Goal: Task Accomplishment & Management: Manage account settings

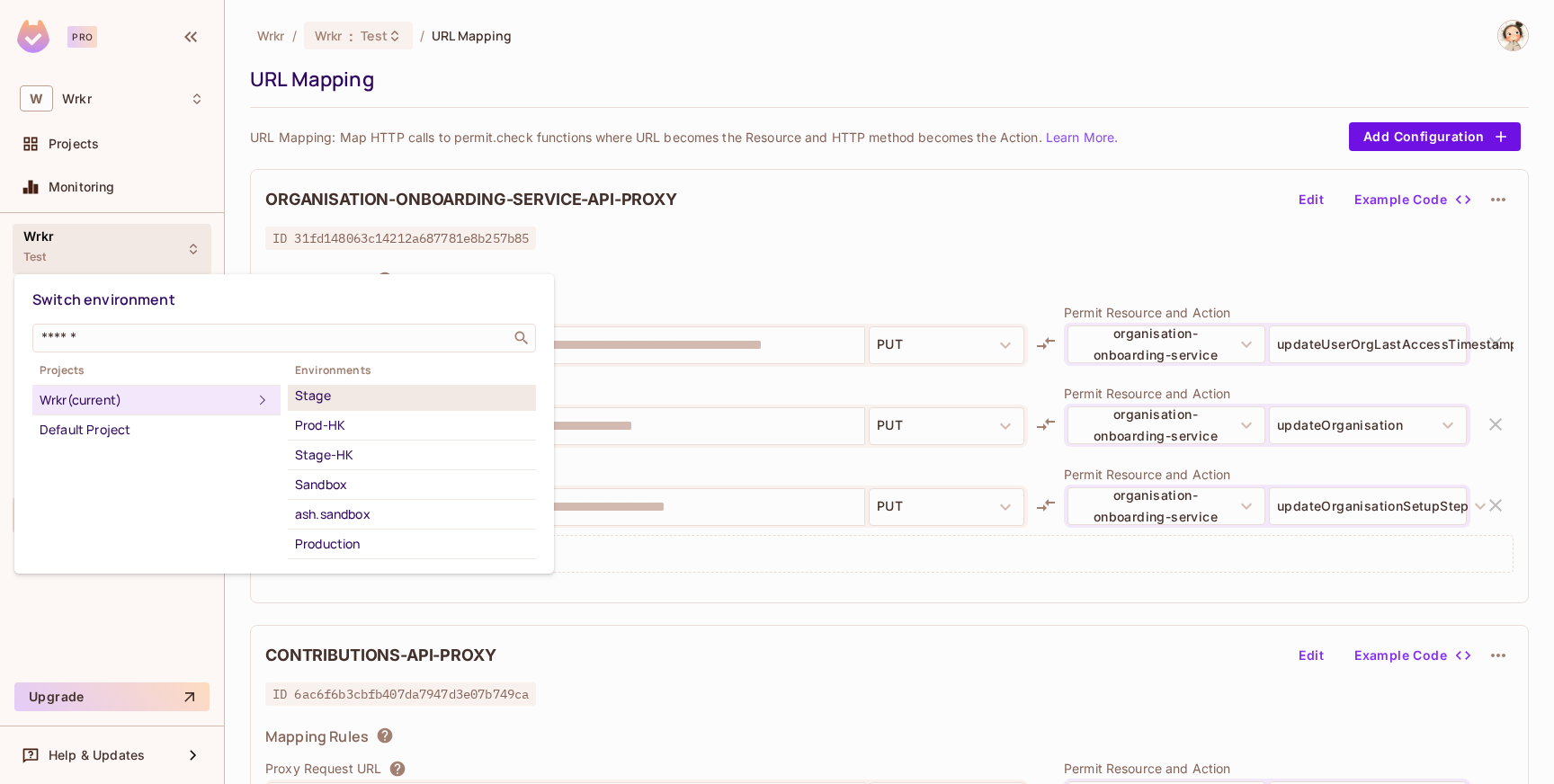
scroll to position [95, 0]
click at [367, 485] on div "Sandbox" at bounding box center [412, 483] width 234 height 22
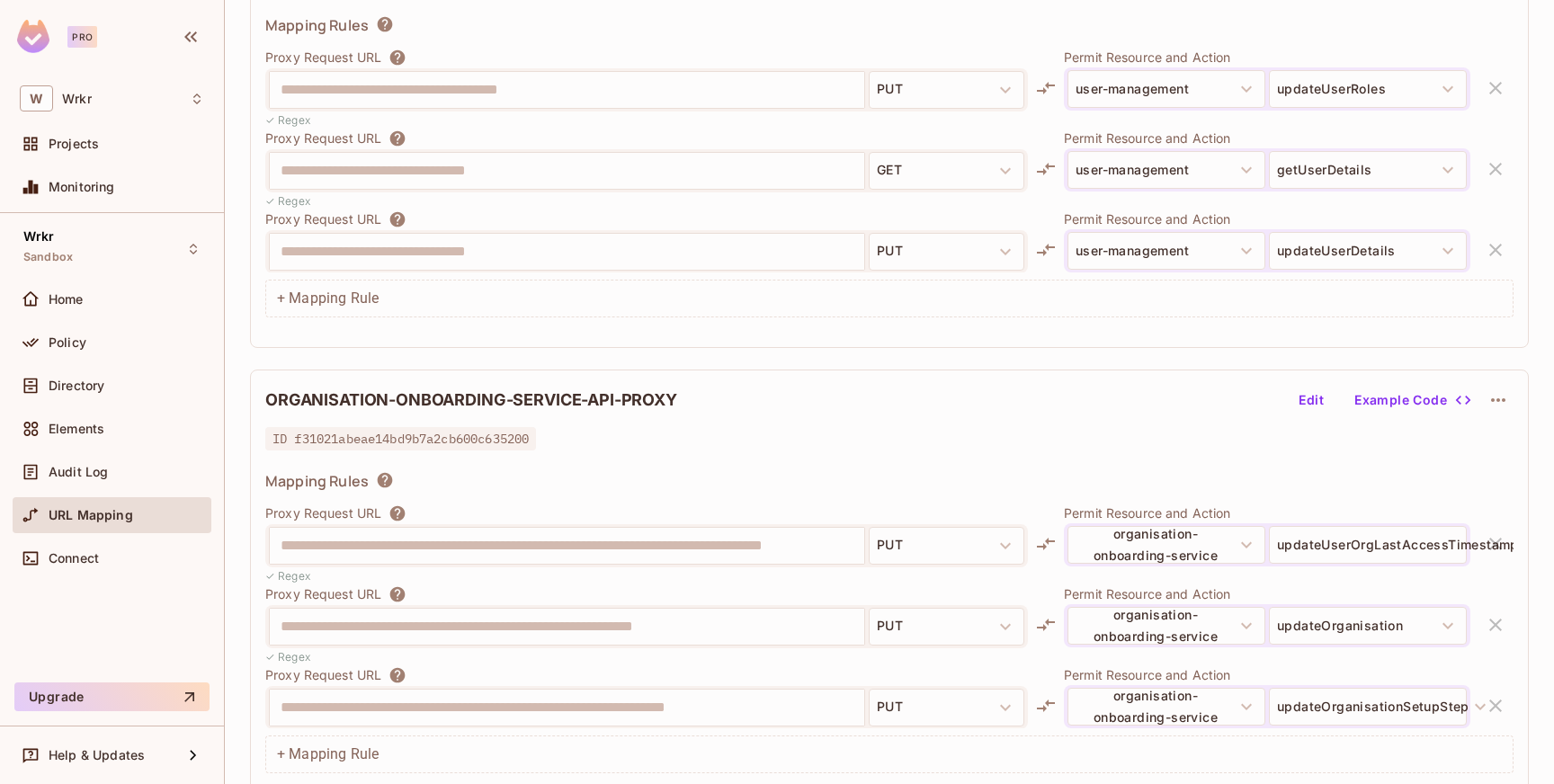
scroll to position [3016, 0]
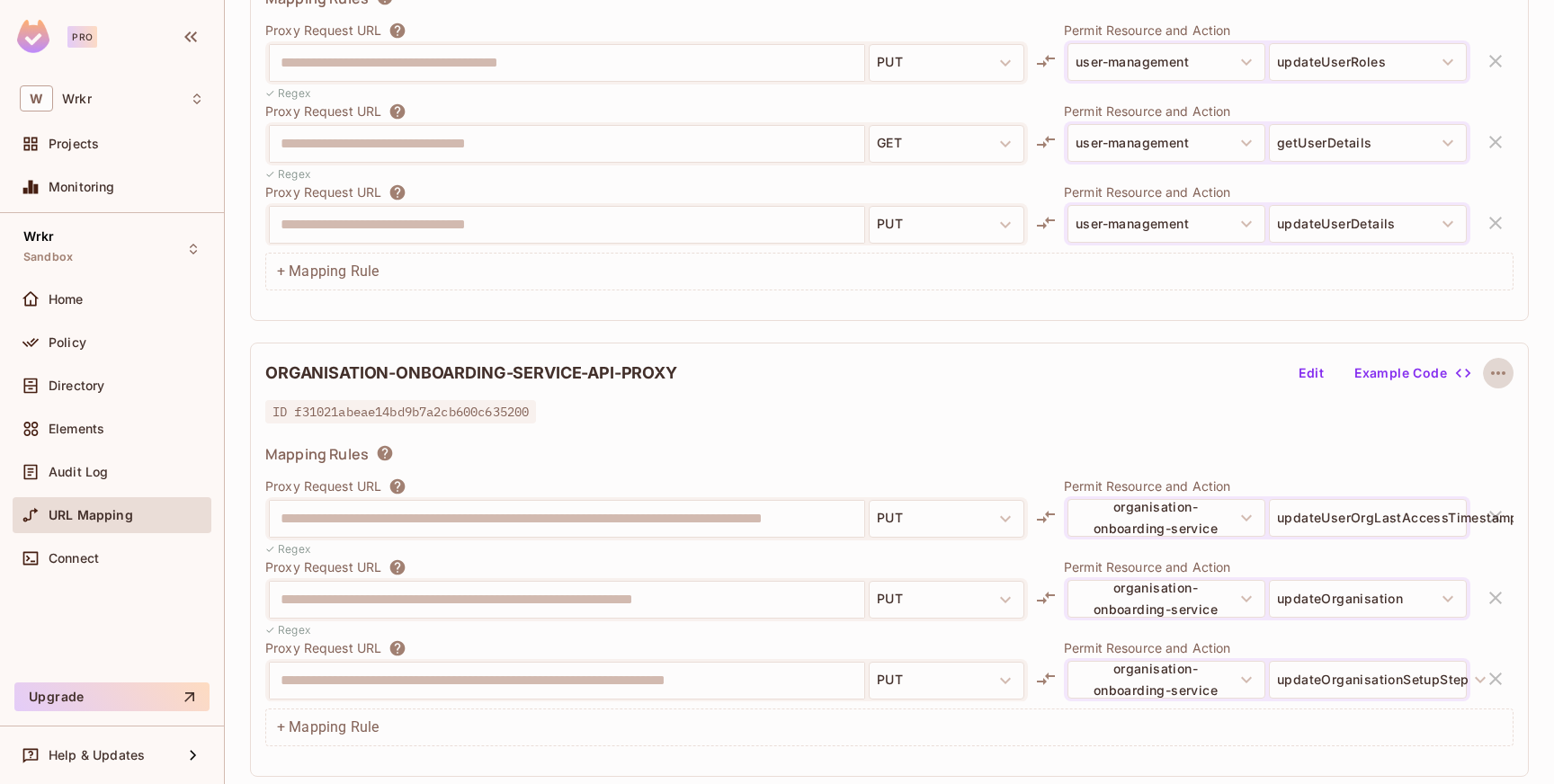
click at [1501, 370] on icon "button" at bounding box center [1498, 373] width 22 height 22
click at [1500, 418] on div "Delete" at bounding box center [1500, 416] width 40 height 18
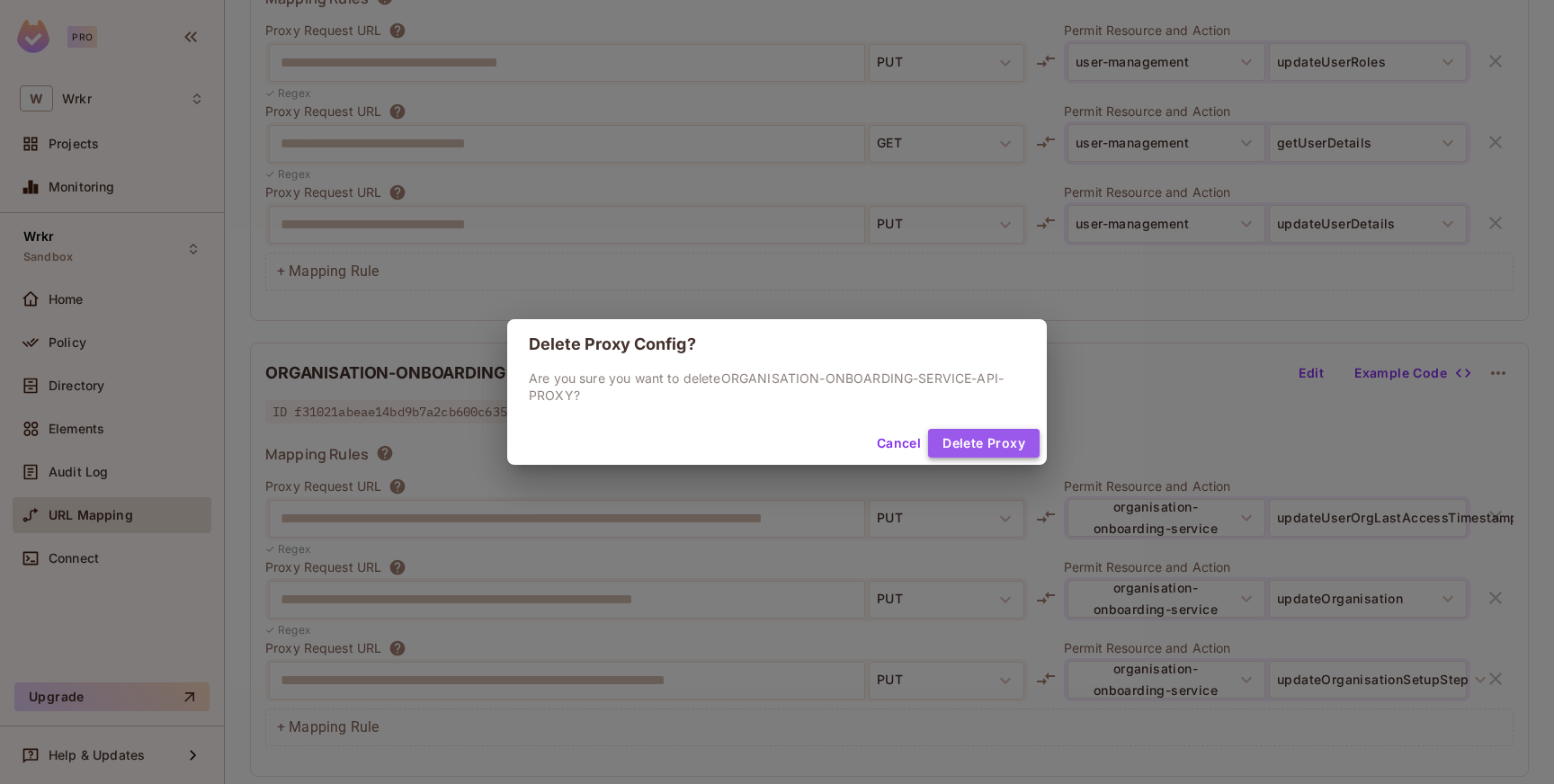
click at [1018, 451] on button "Delete Proxy" at bounding box center [983, 443] width 112 height 29
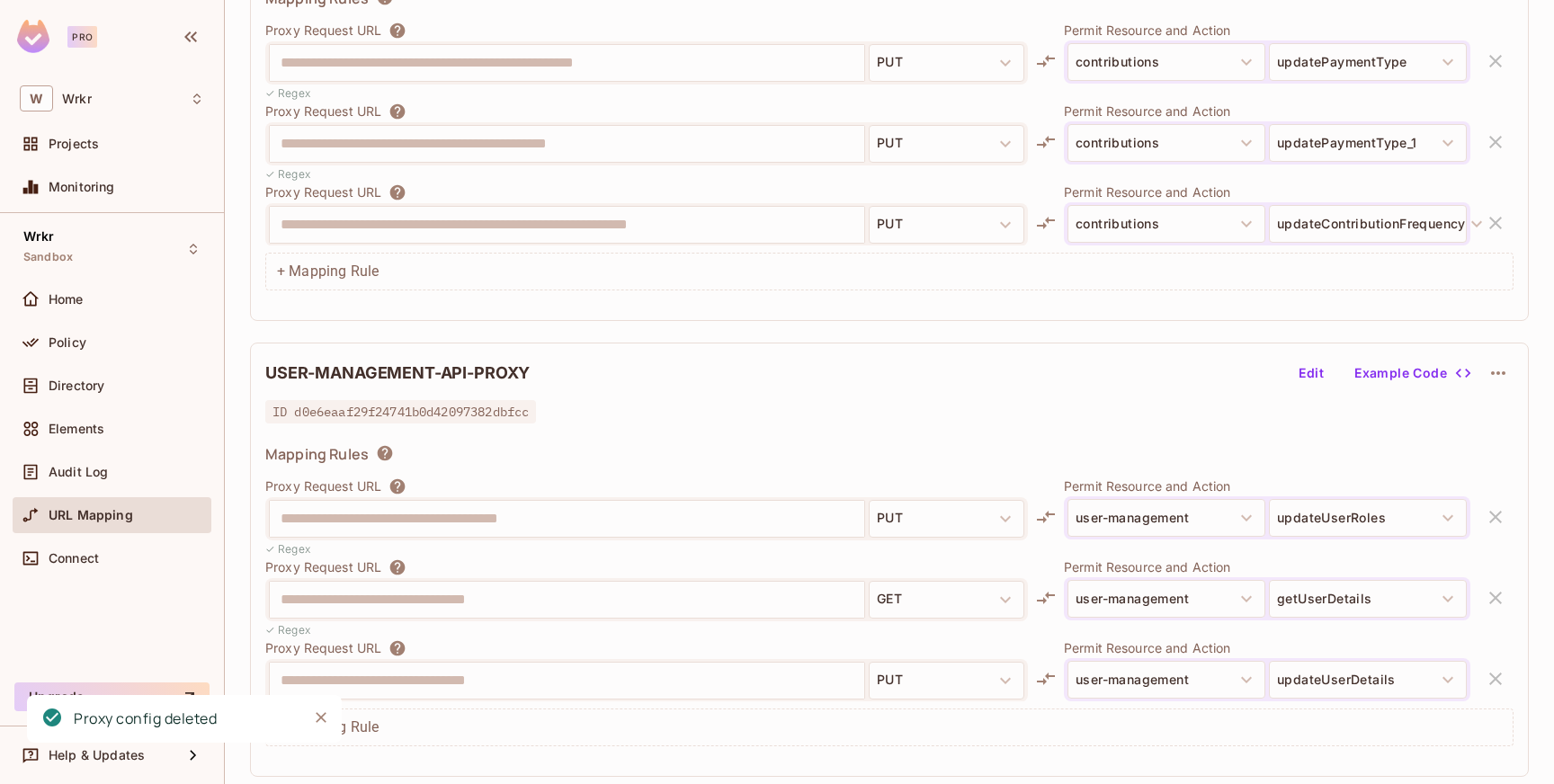
scroll to position [2561, 0]
click at [119, 343] on div "Policy" at bounding box center [125, 342] width 155 height 15
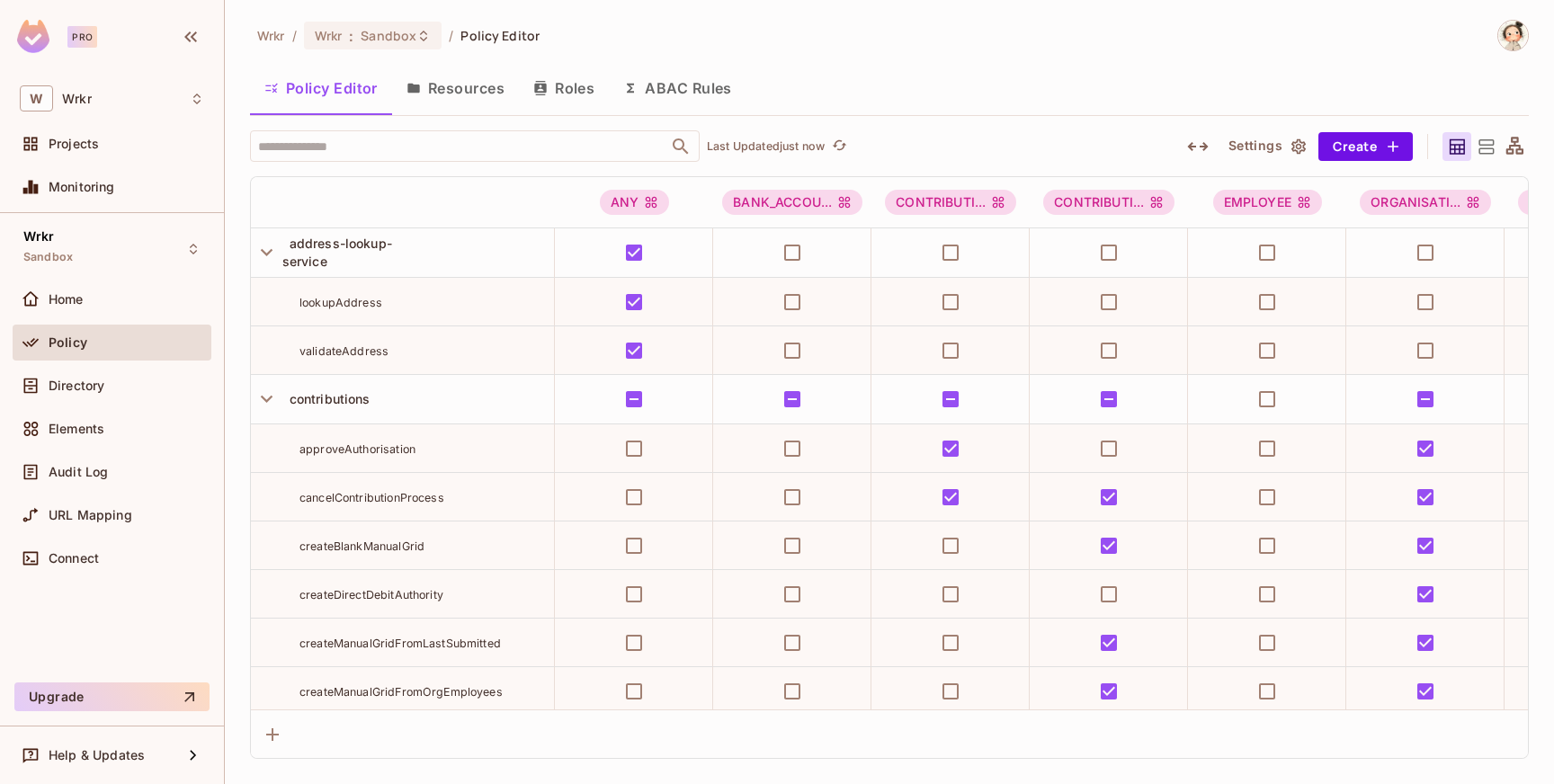
click at [477, 91] on button "Resources" at bounding box center [456, 88] width 127 height 45
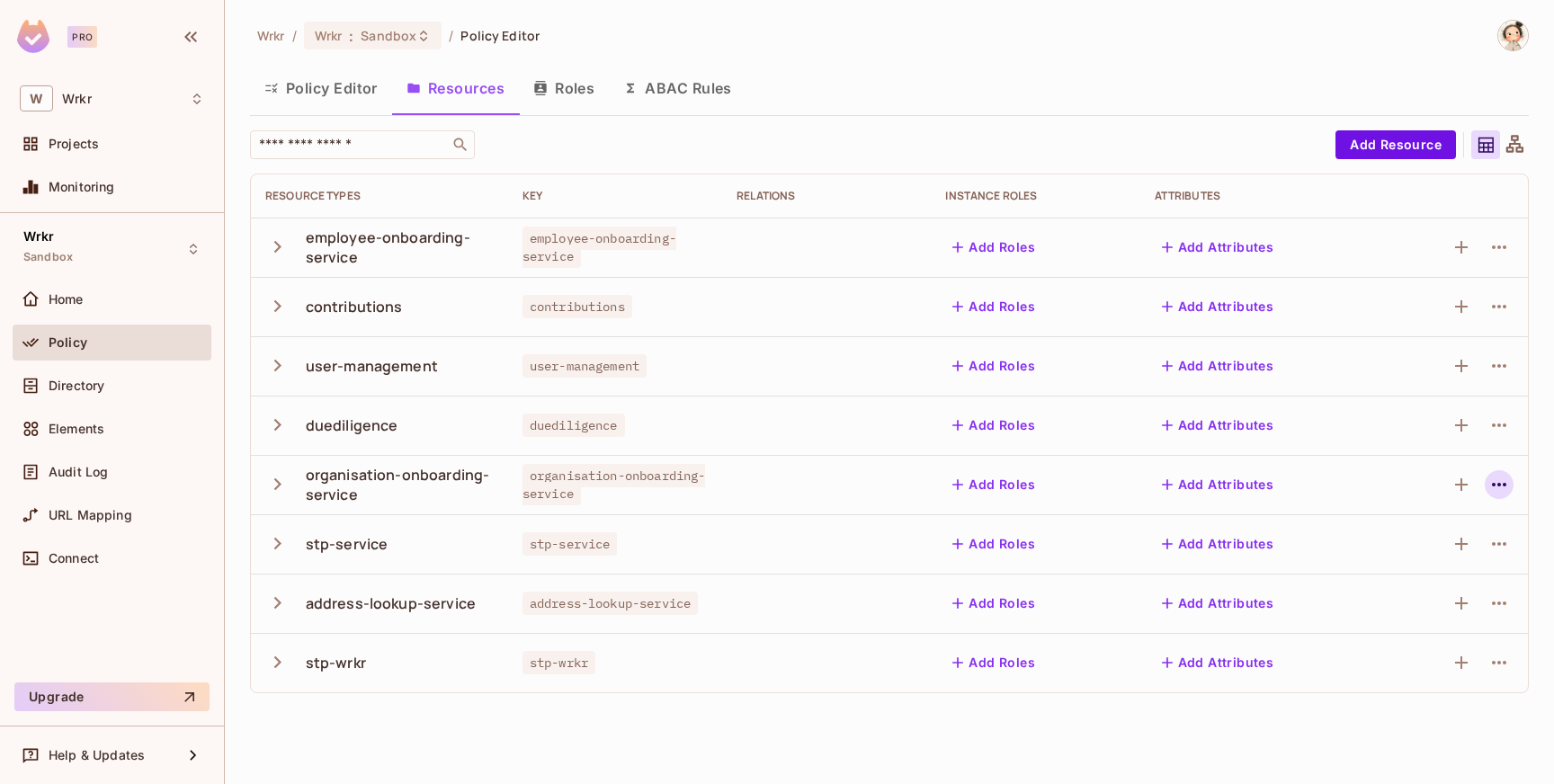
click at [1502, 489] on icon "button" at bounding box center [1499, 485] width 22 height 22
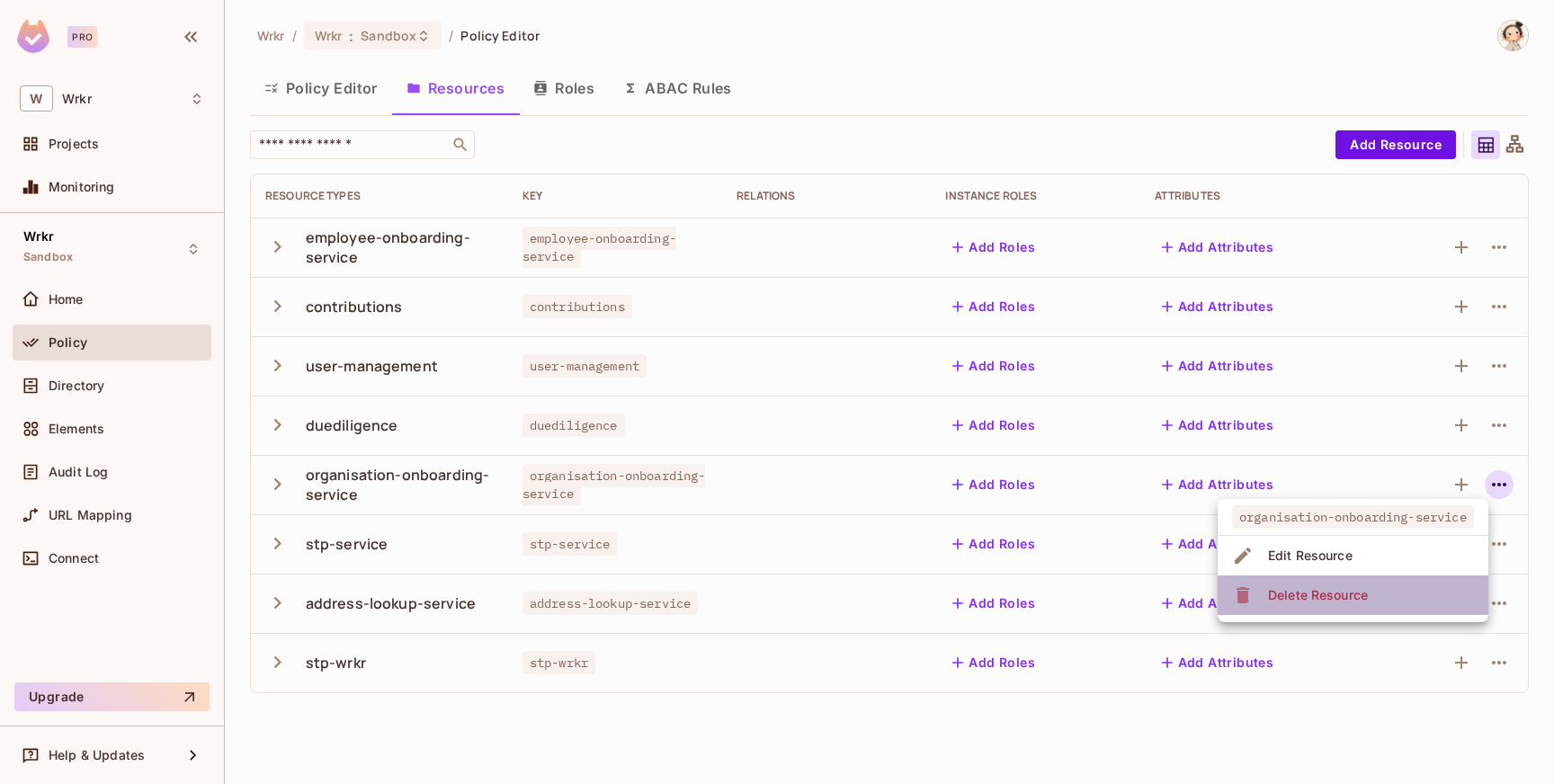
click at [1392, 595] on li "Delete Resource" at bounding box center [1352, 595] width 270 height 40
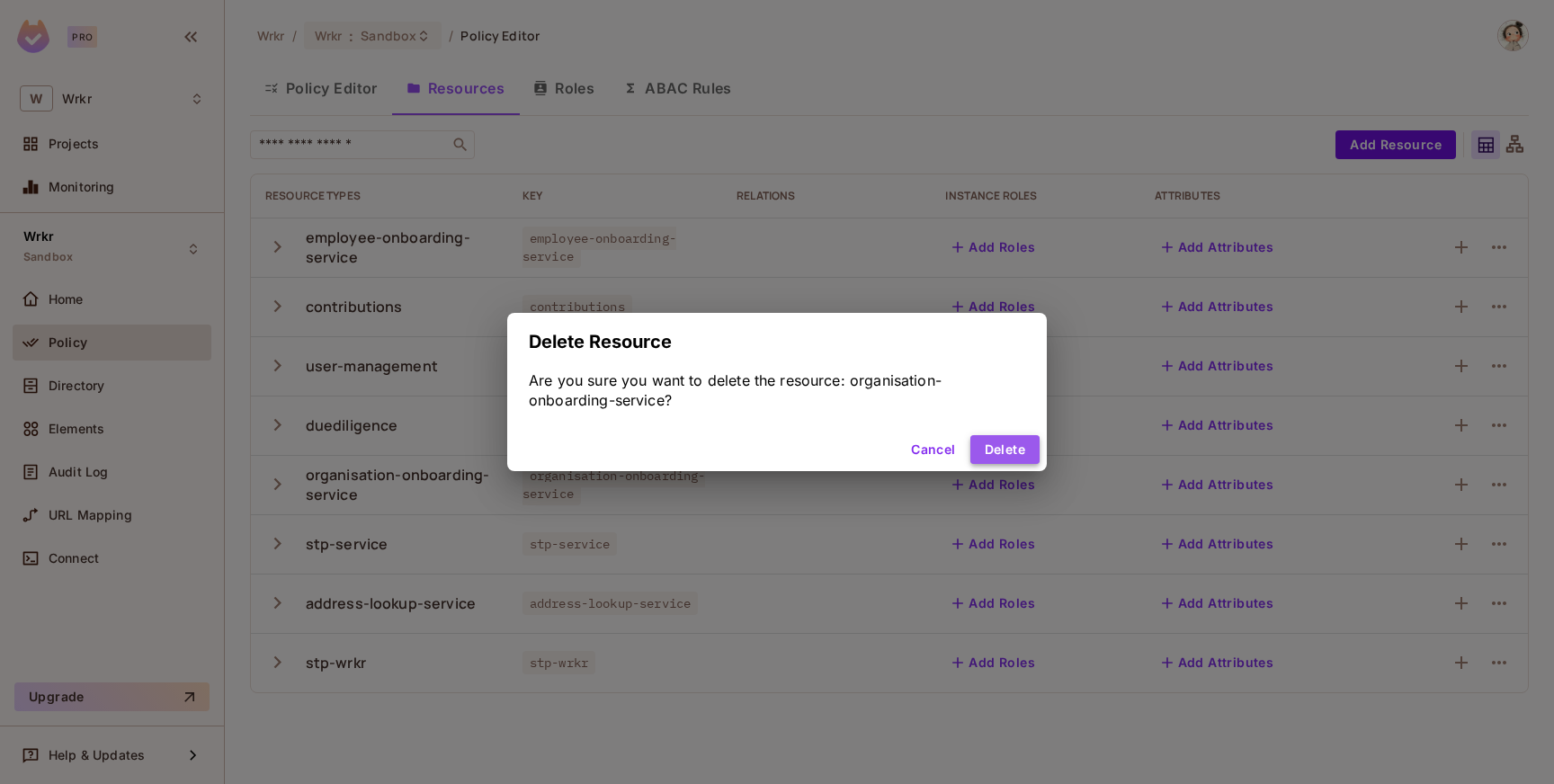
click at [990, 450] on button "Delete" at bounding box center [1005, 449] width 69 height 29
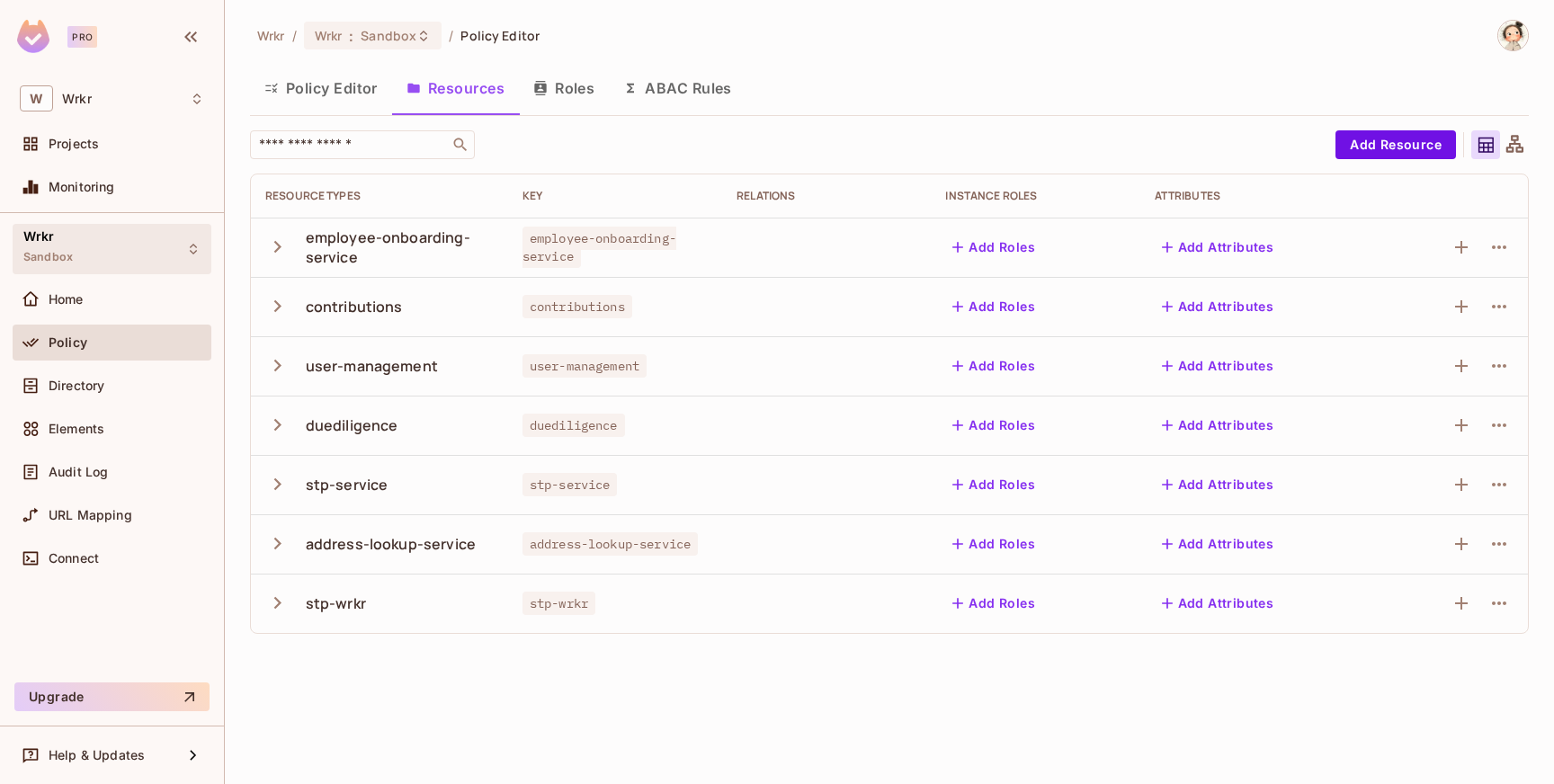
click at [195, 251] on icon at bounding box center [193, 249] width 7 height 11
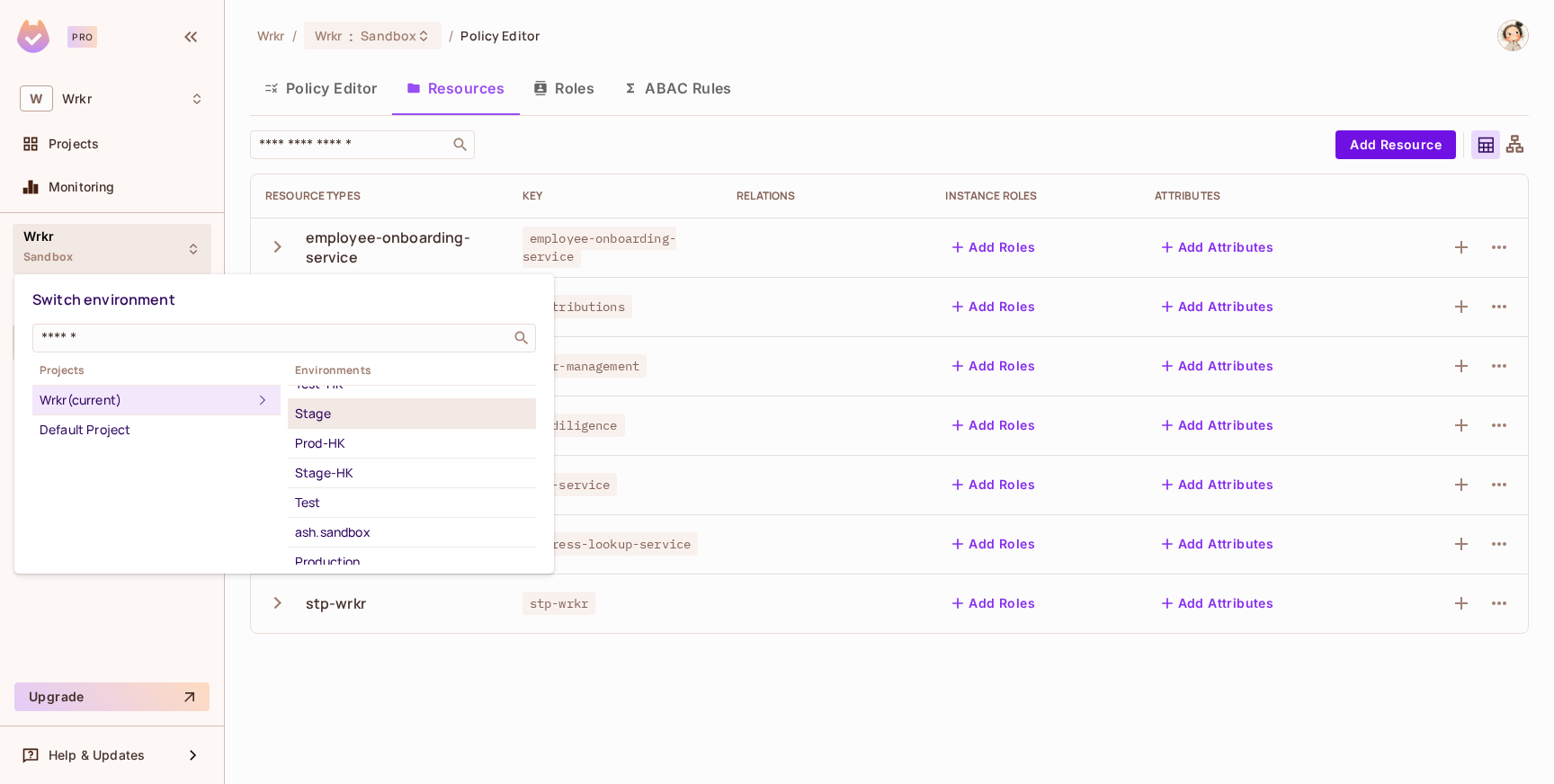
scroll to position [83, 0]
click at [482, 743] on div at bounding box center [777, 392] width 1554 height 784
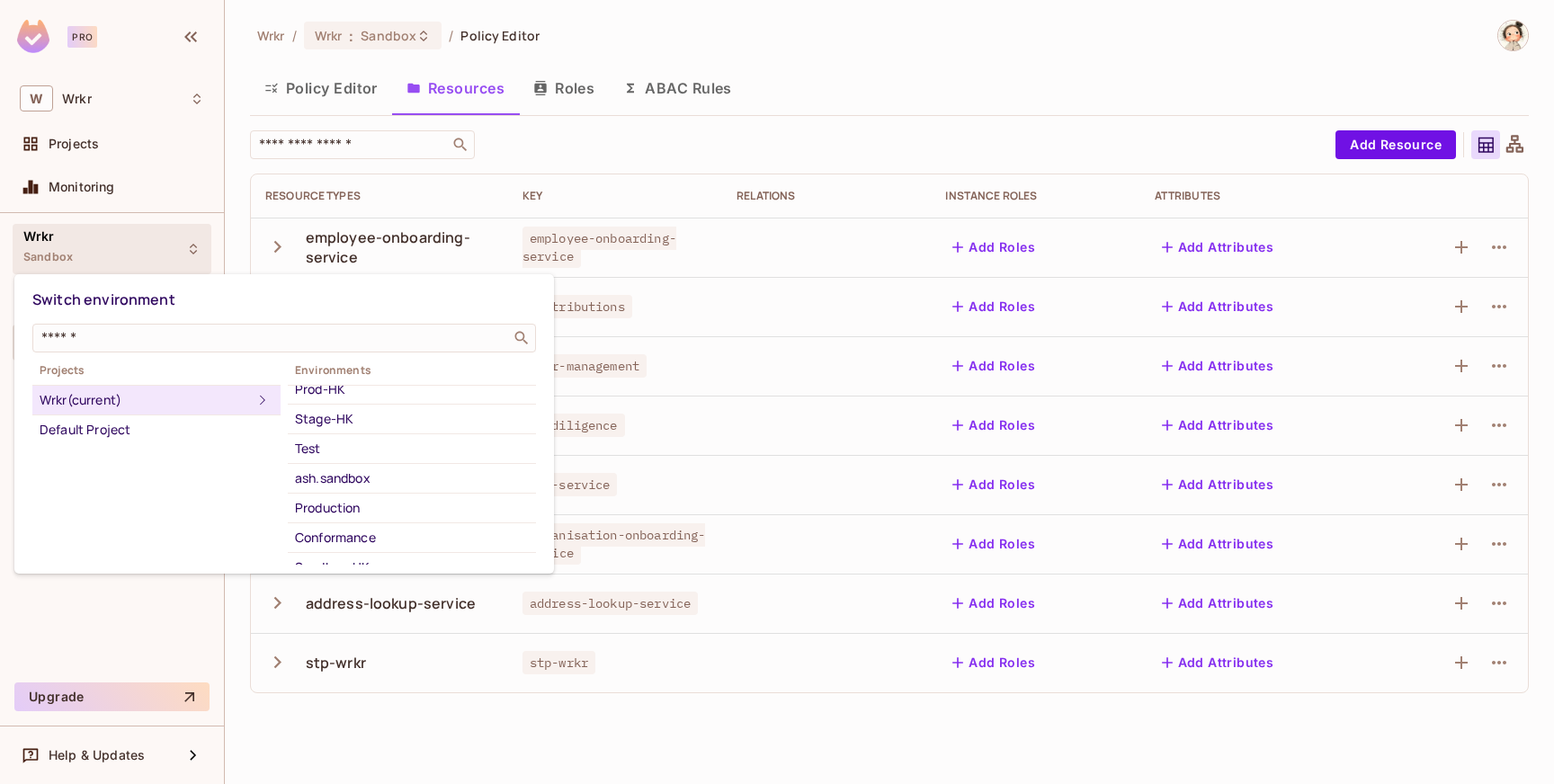
scroll to position [133, 0]
click at [335, 448] on div "Test" at bounding box center [412, 445] width 234 height 22
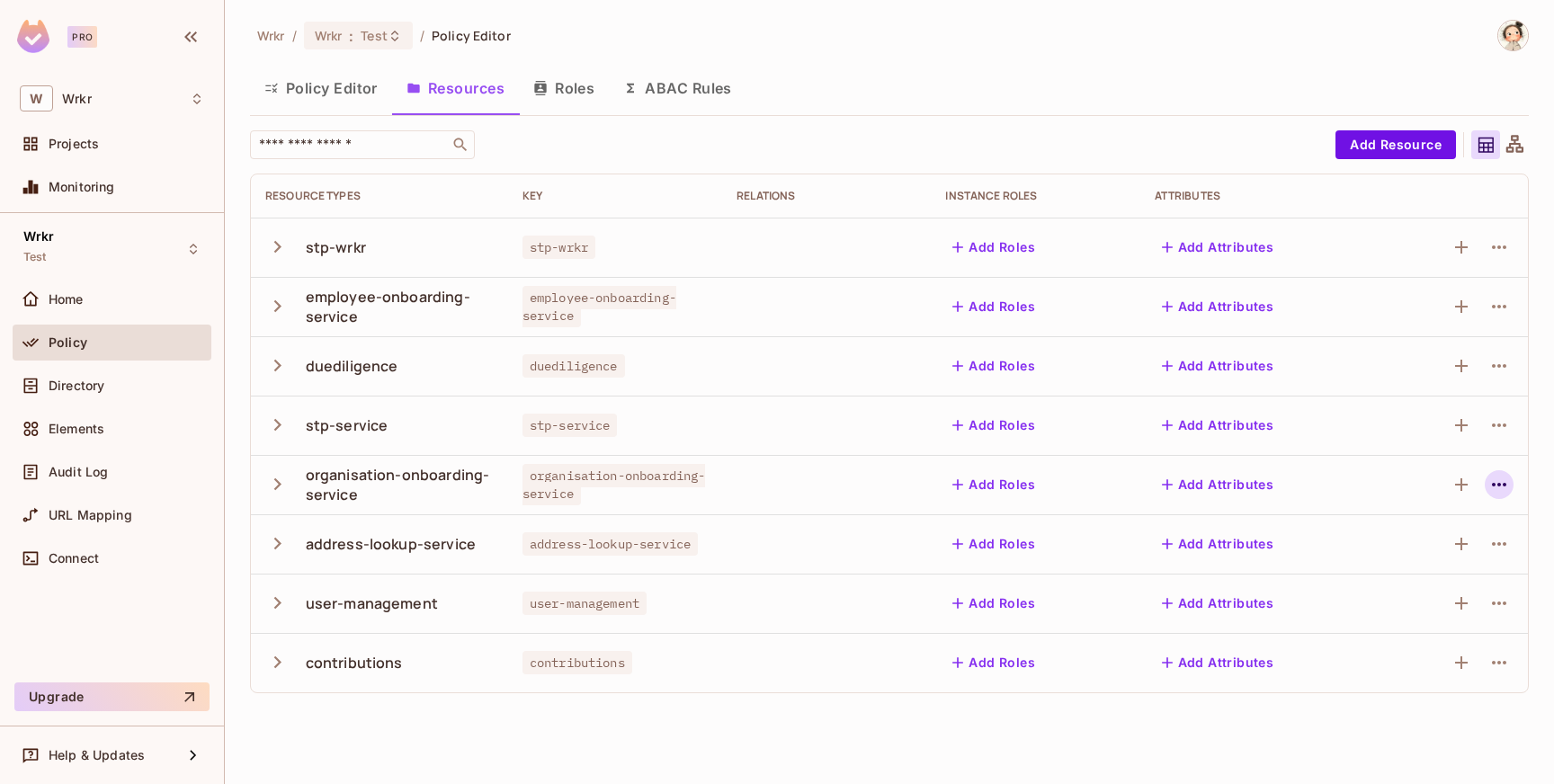
click at [1499, 485] on icon "button" at bounding box center [1499, 485] width 15 height 4
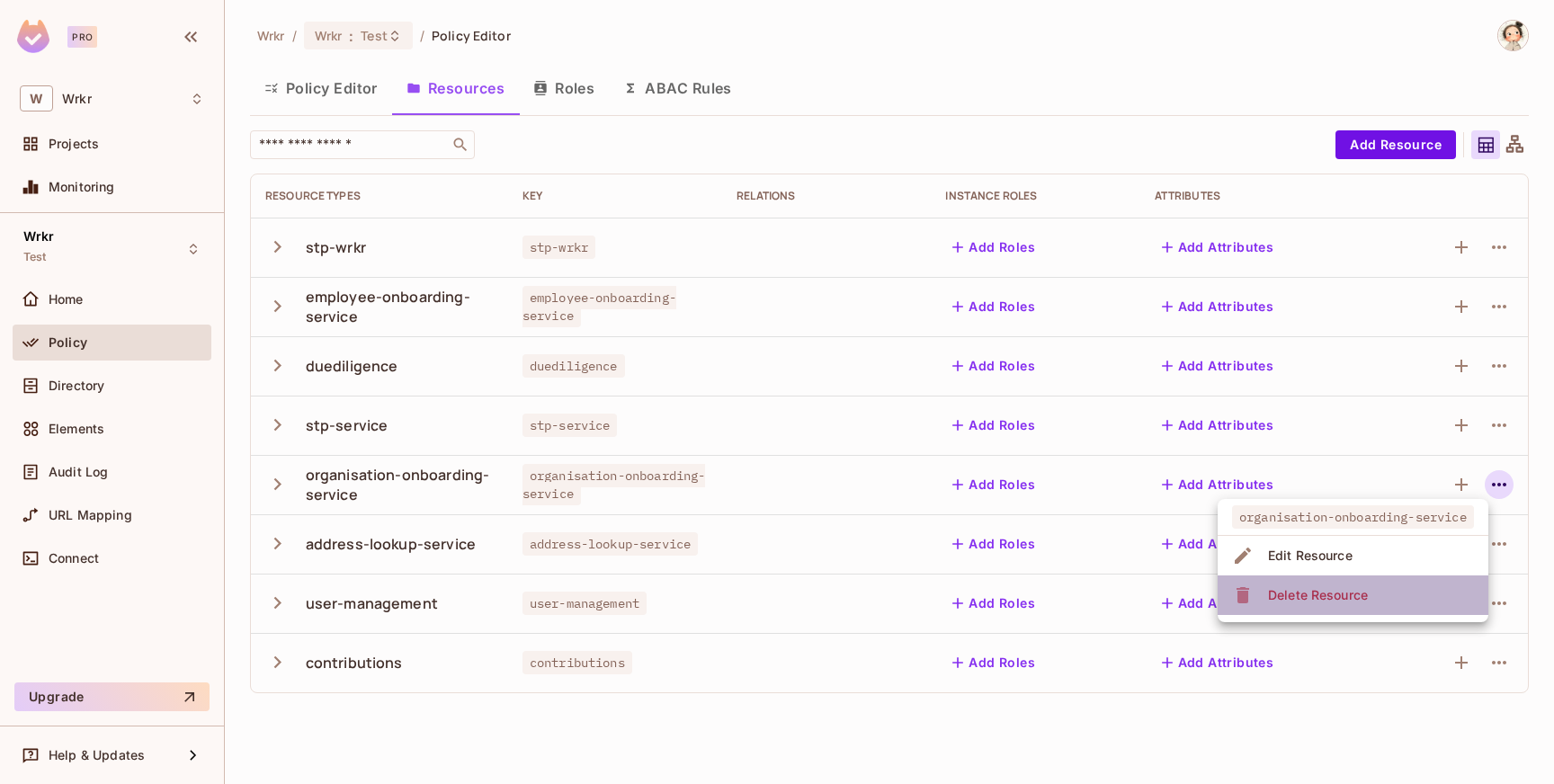
click at [1398, 592] on li "Delete Resource" at bounding box center [1352, 595] width 270 height 40
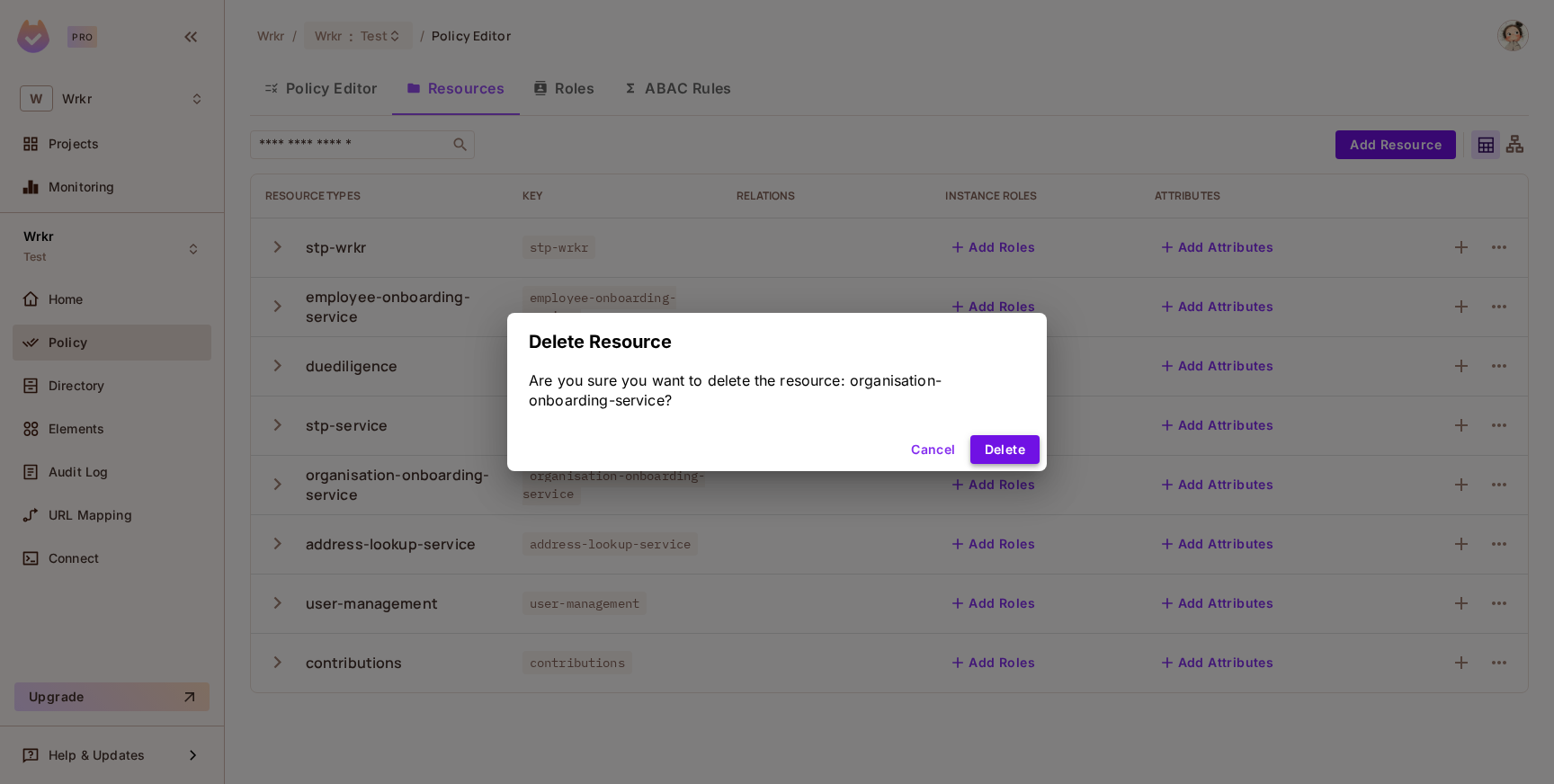
click at [1028, 452] on button "Delete" at bounding box center [1005, 449] width 69 height 29
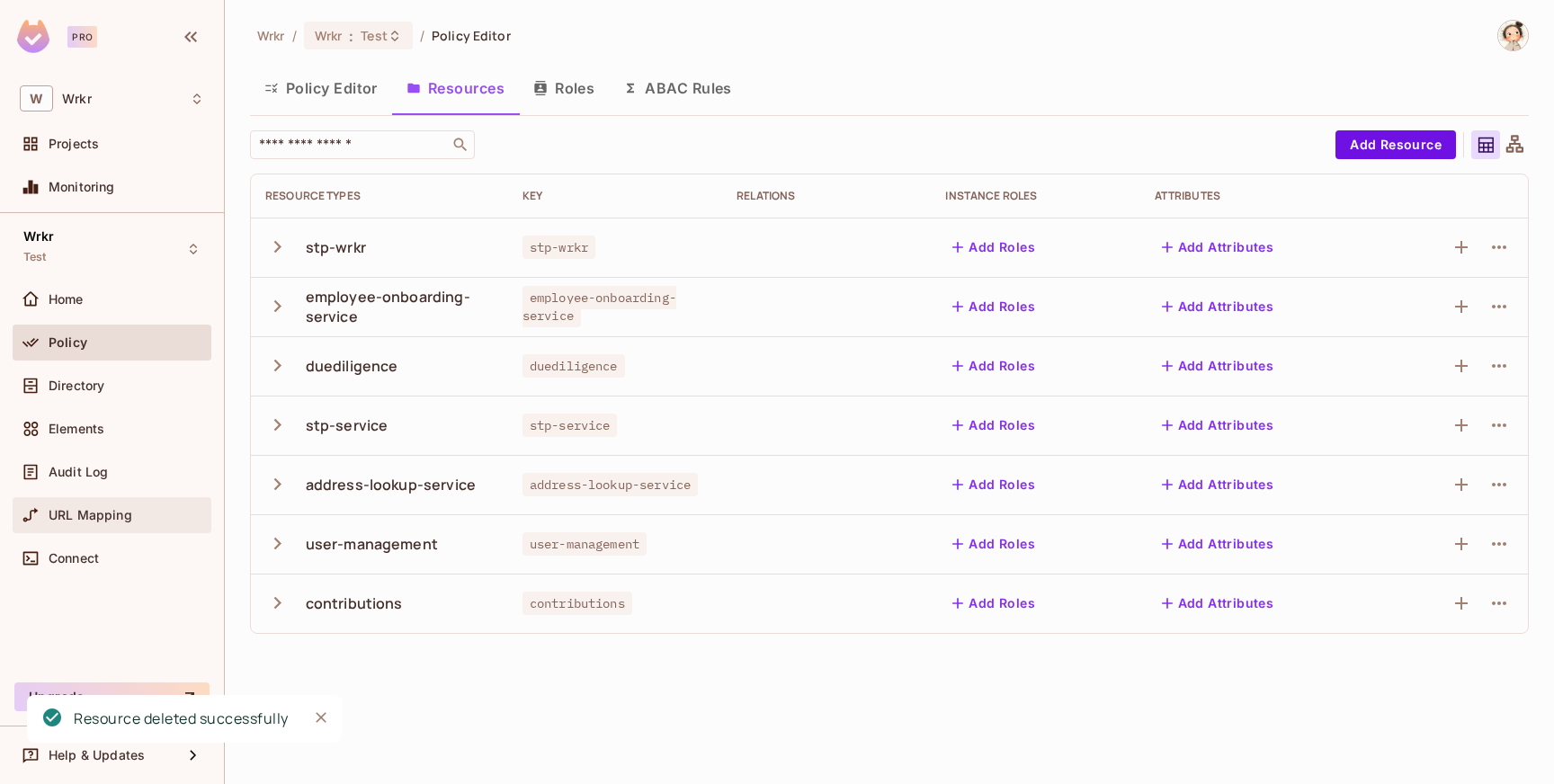
click at [122, 513] on span "URL Mapping" at bounding box center [90, 515] width 84 height 15
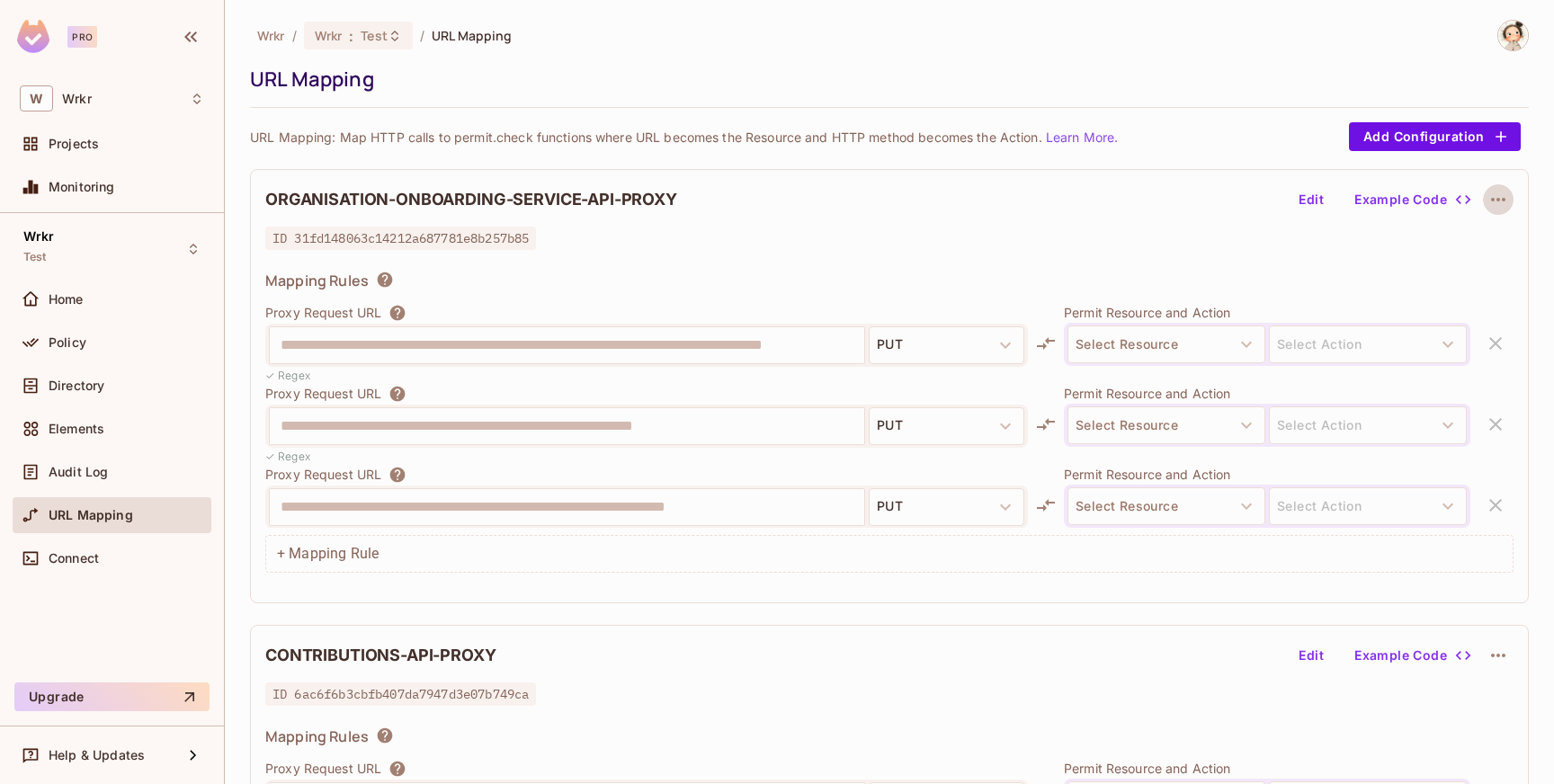
click at [1500, 205] on icon "button" at bounding box center [1498, 200] width 22 height 22
click at [1500, 247] on div "Delete" at bounding box center [1500, 242] width 40 height 18
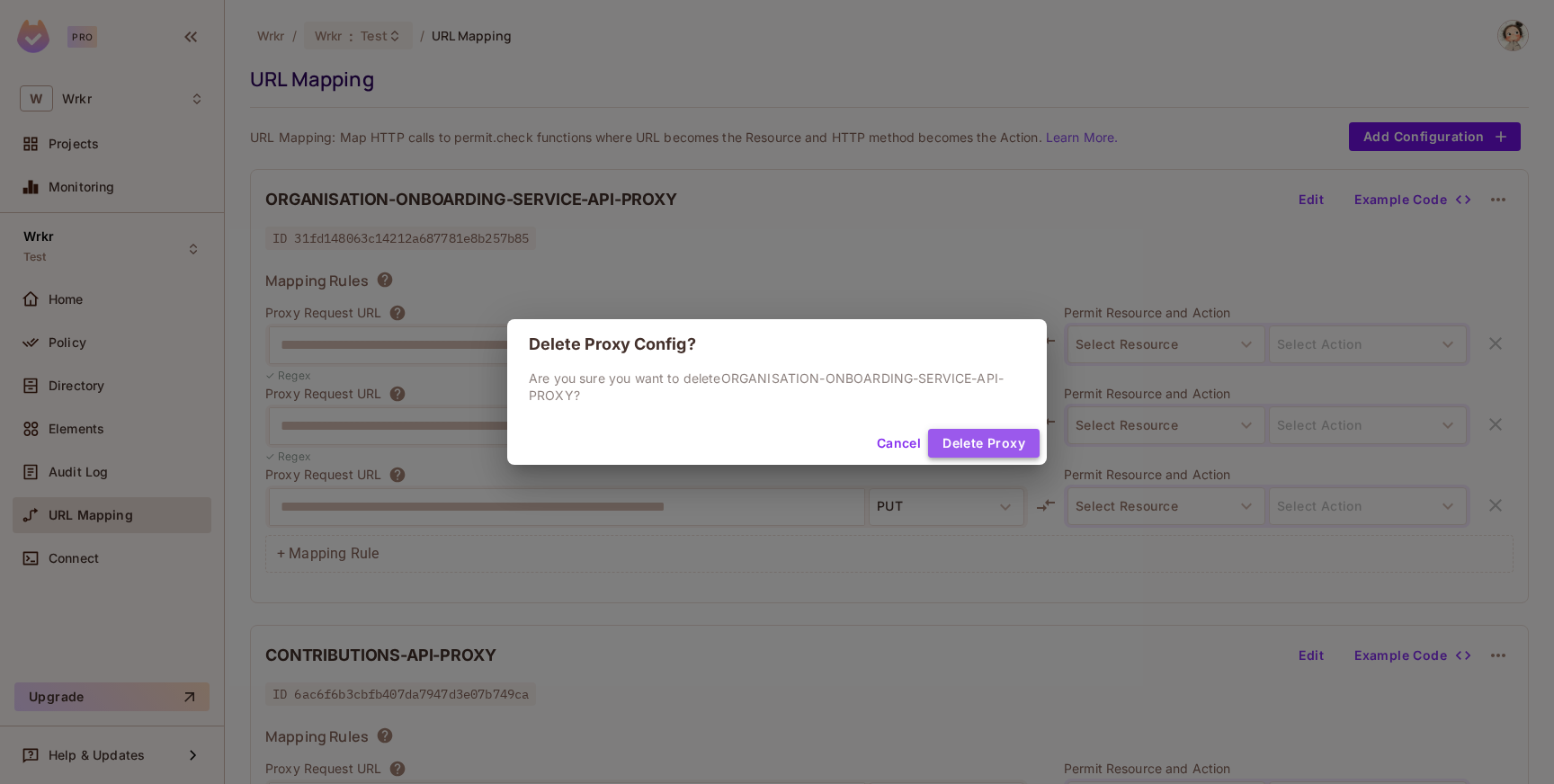
click at [1002, 443] on button "Delete Proxy" at bounding box center [983, 443] width 112 height 29
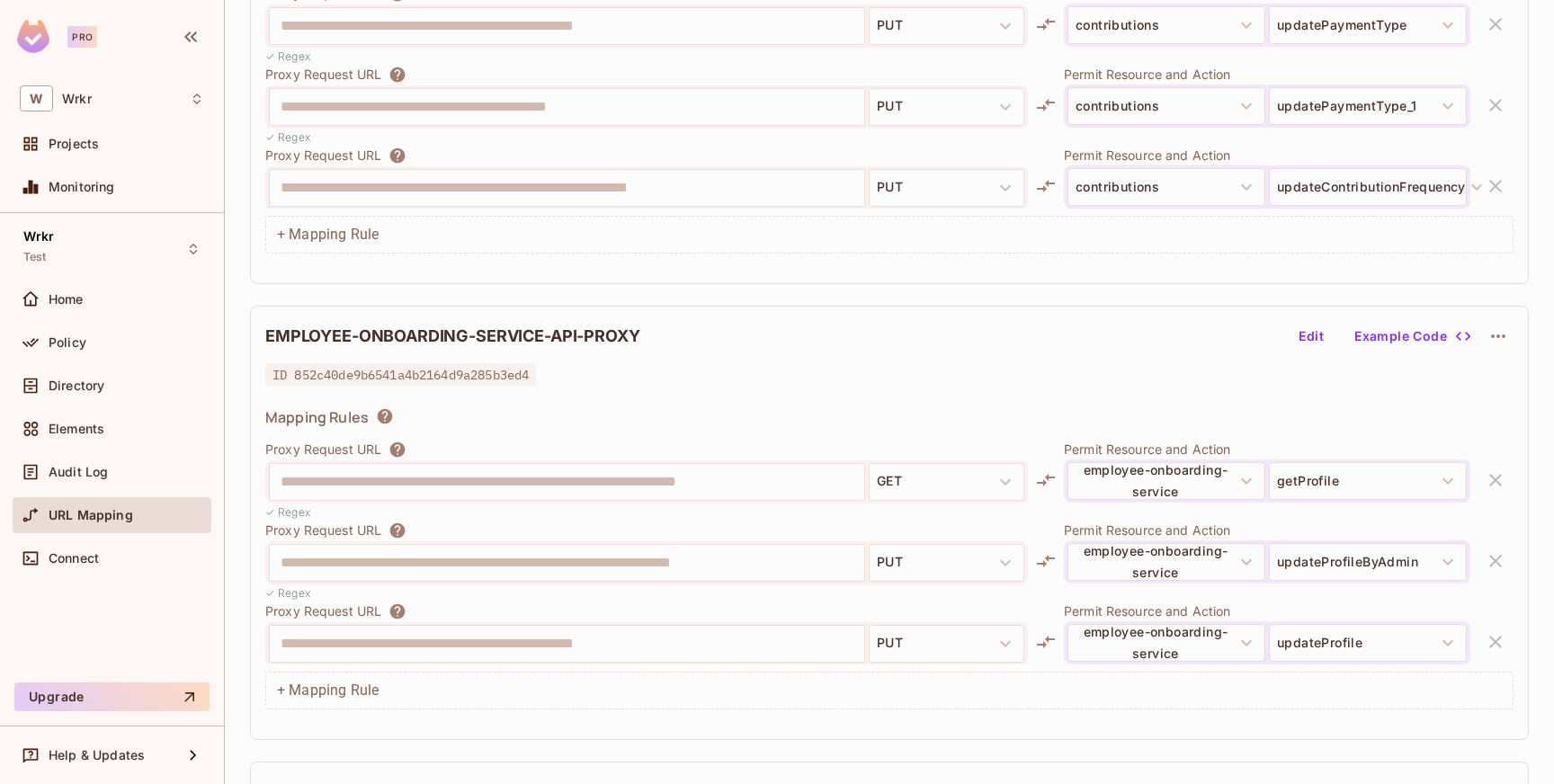
scroll to position [318, 0]
